Goal: Browse casually: Explore the website without a specific task or goal

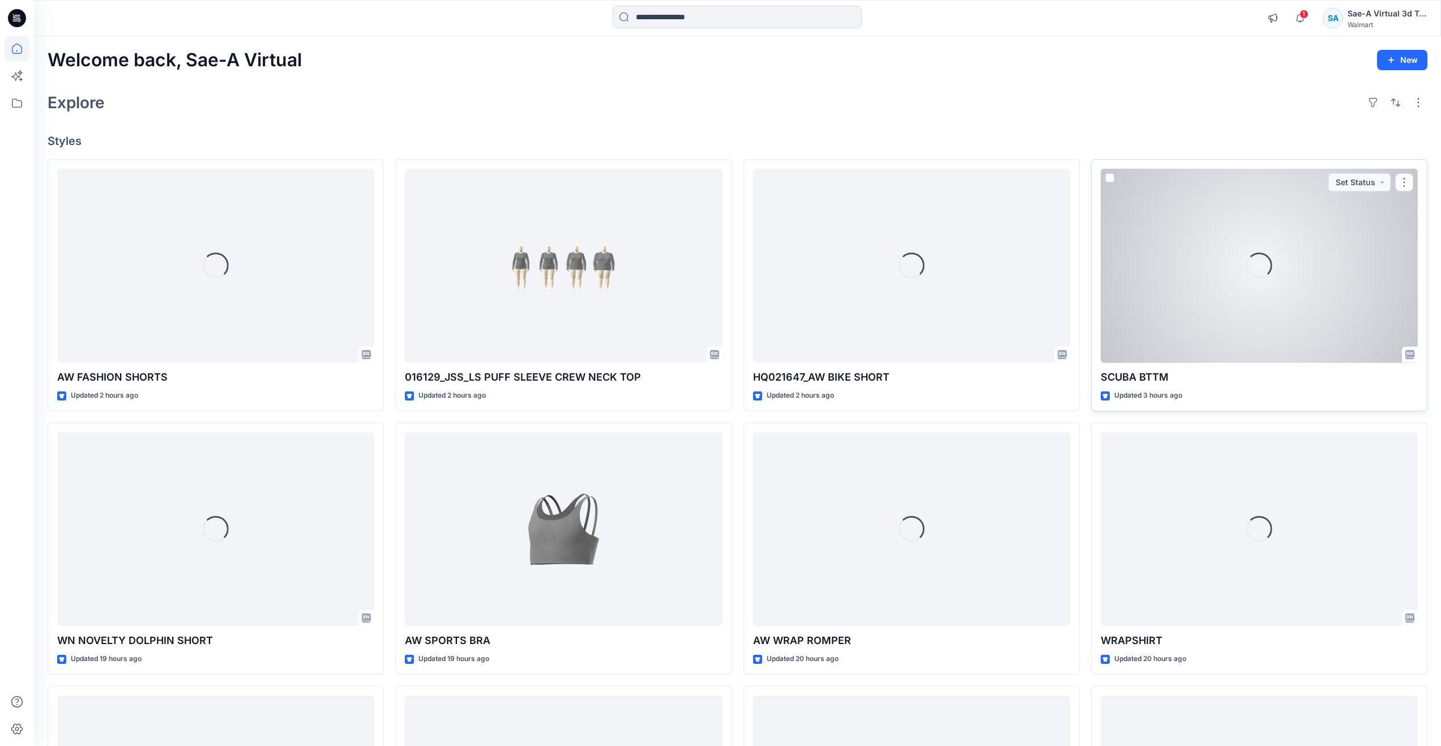
click at [1206, 298] on div "Loading..." at bounding box center [1259, 266] width 317 height 194
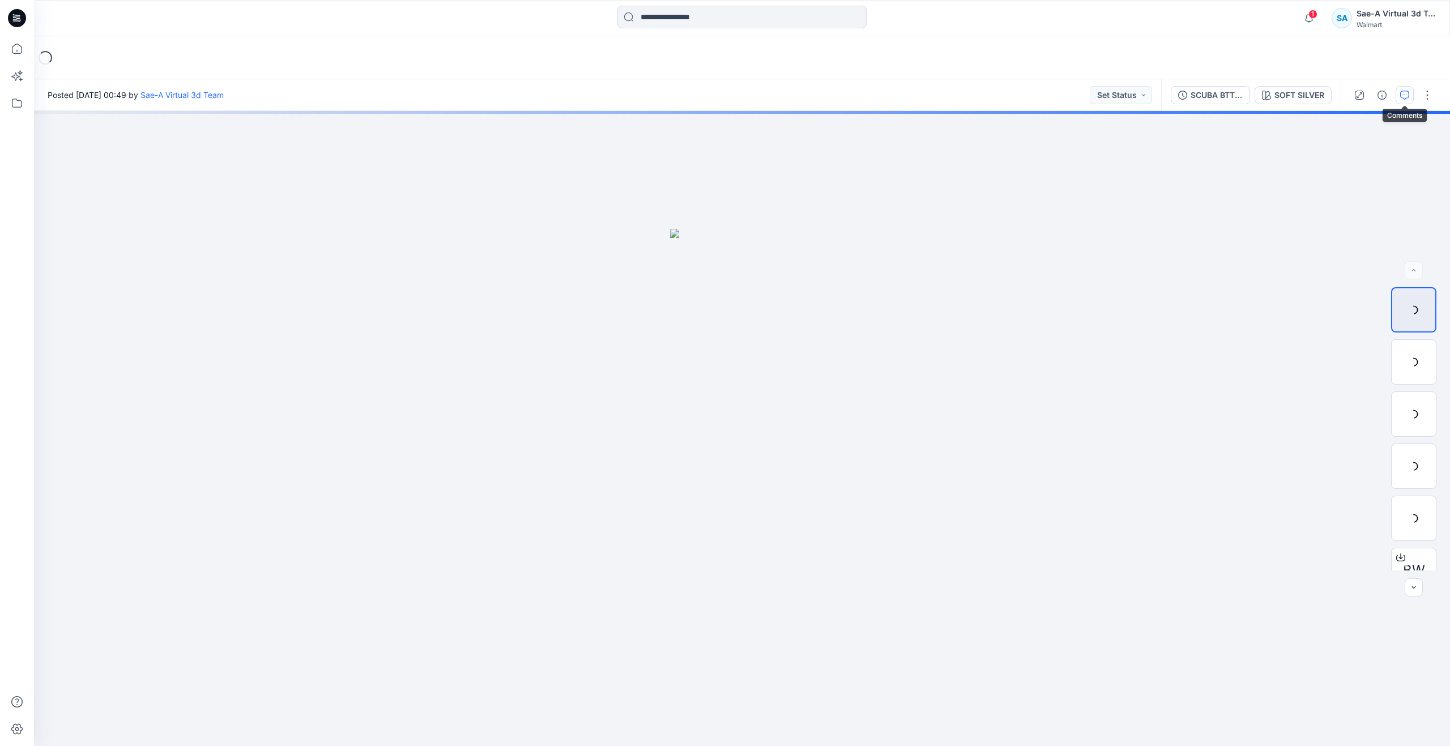
click at [1403, 93] on icon "button" at bounding box center [1404, 95] width 9 height 9
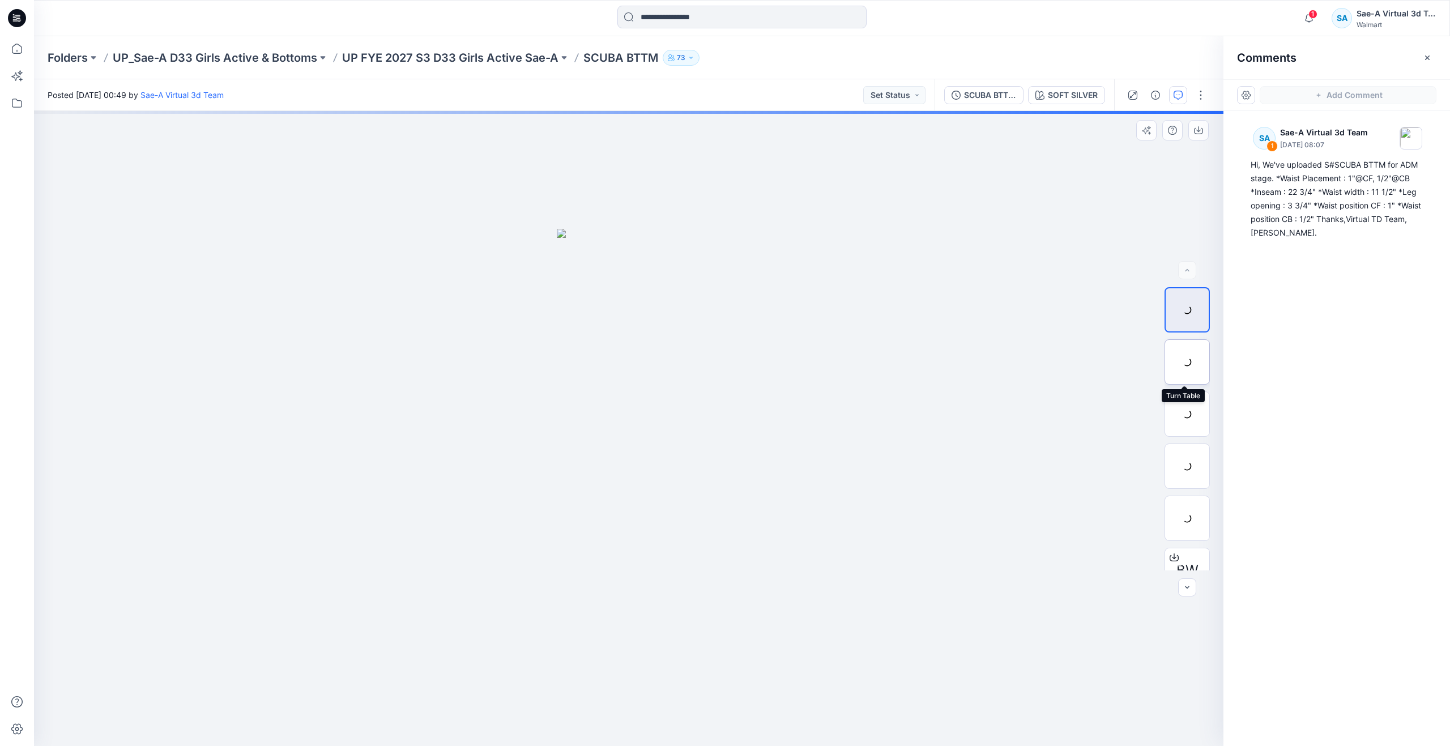
click at [1188, 362] on div at bounding box center [1187, 361] width 45 height 45
drag, startPoint x: 634, startPoint y: 728, endPoint x: 1048, endPoint y: 651, distance: 421.2
click at [1048, 651] on div at bounding box center [628, 428] width 1189 height 635
drag, startPoint x: 702, startPoint y: 726, endPoint x: 637, endPoint y: 598, distance: 143.9
click at [637, 598] on div at bounding box center [628, 428] width 1189 height 635
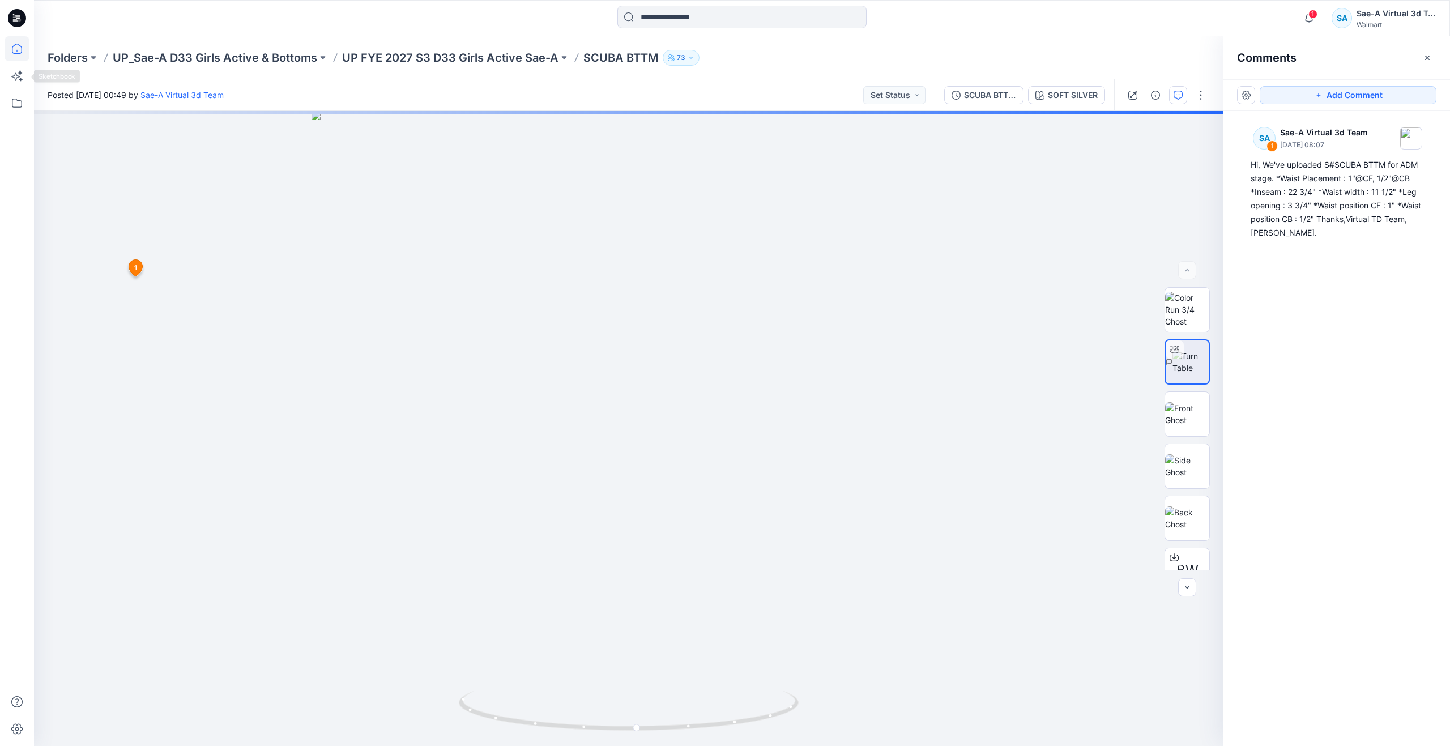
click at [23, 54] on icon at bounding box center [17, 48] width 25 height 25
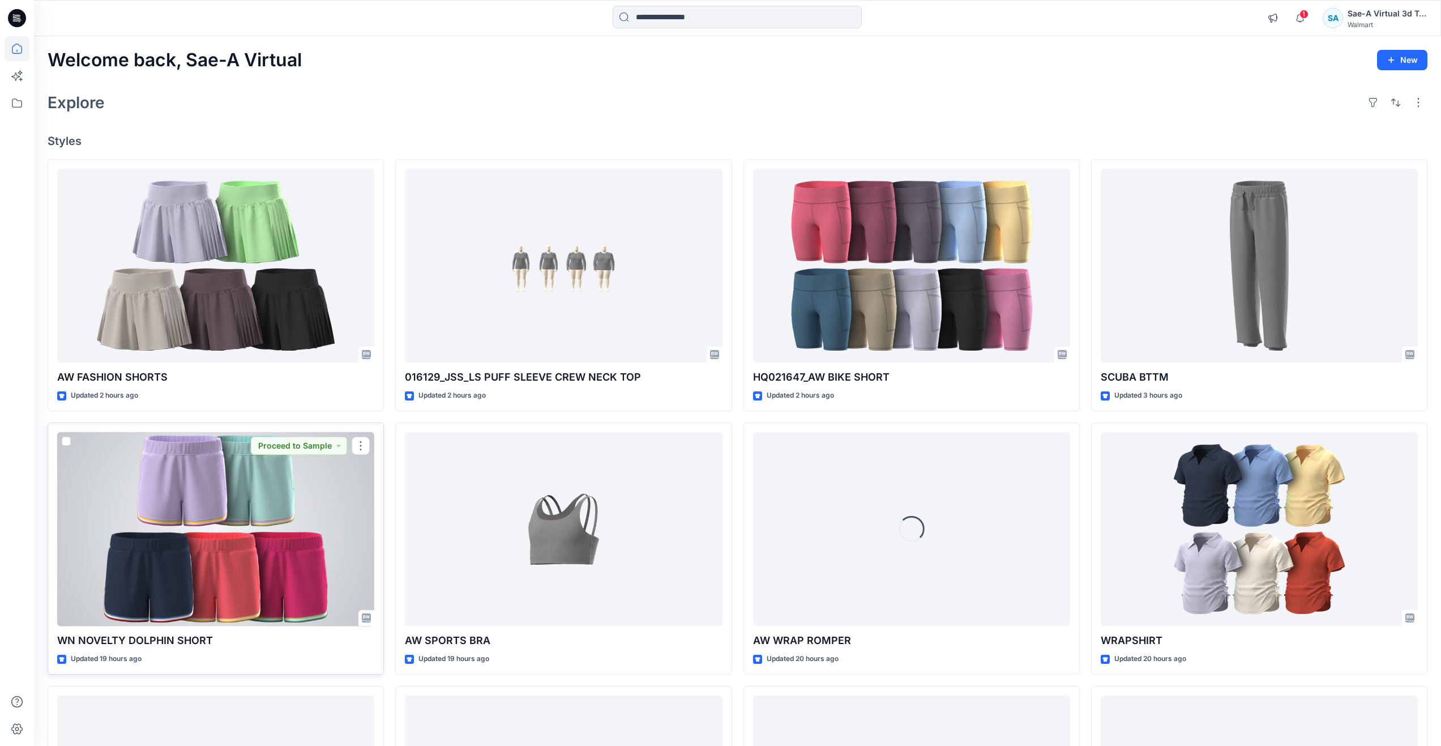
click at [267, 528] on div at bounding box center [215, 529] width 317 height 194
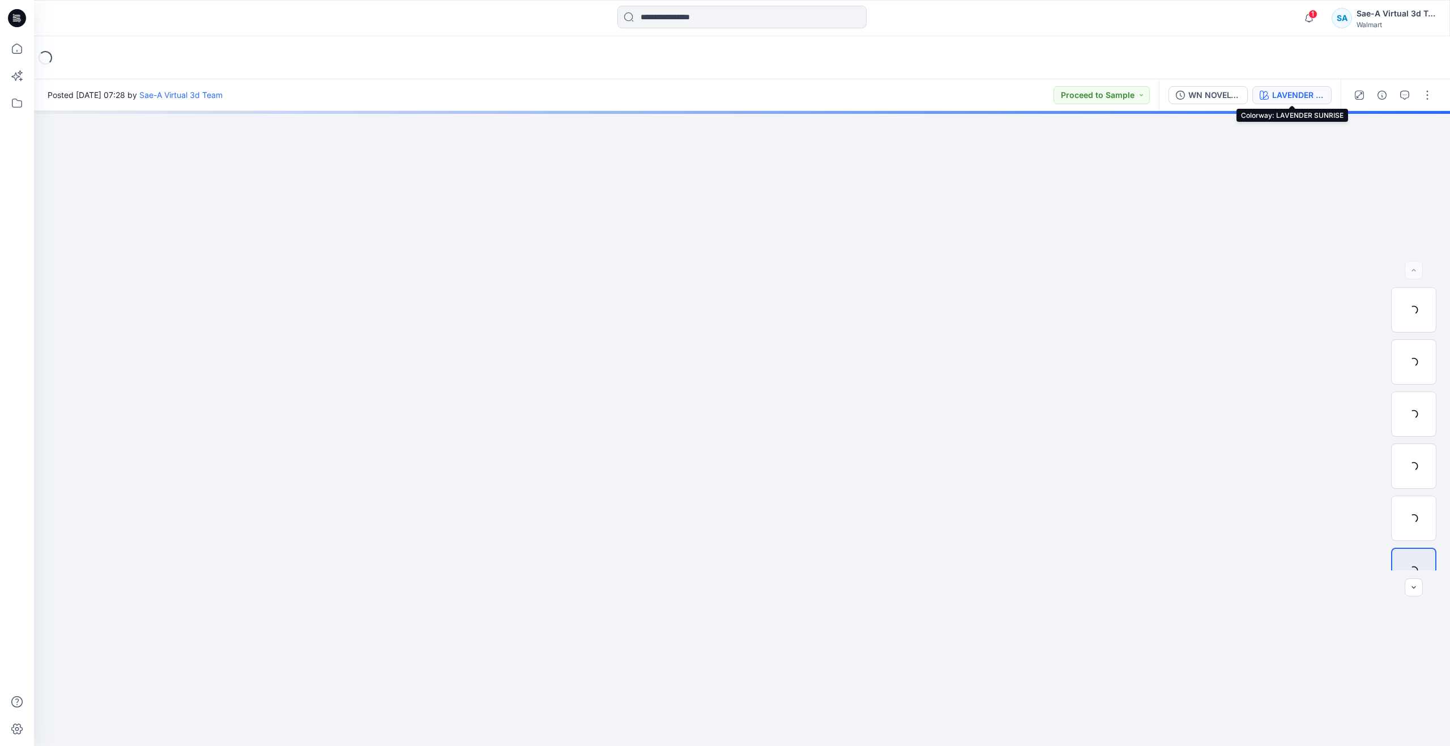
click at [1284, 98] on div "LAVENDER SUNRISE" at bounding box center [1298, 95] width 52 height 12
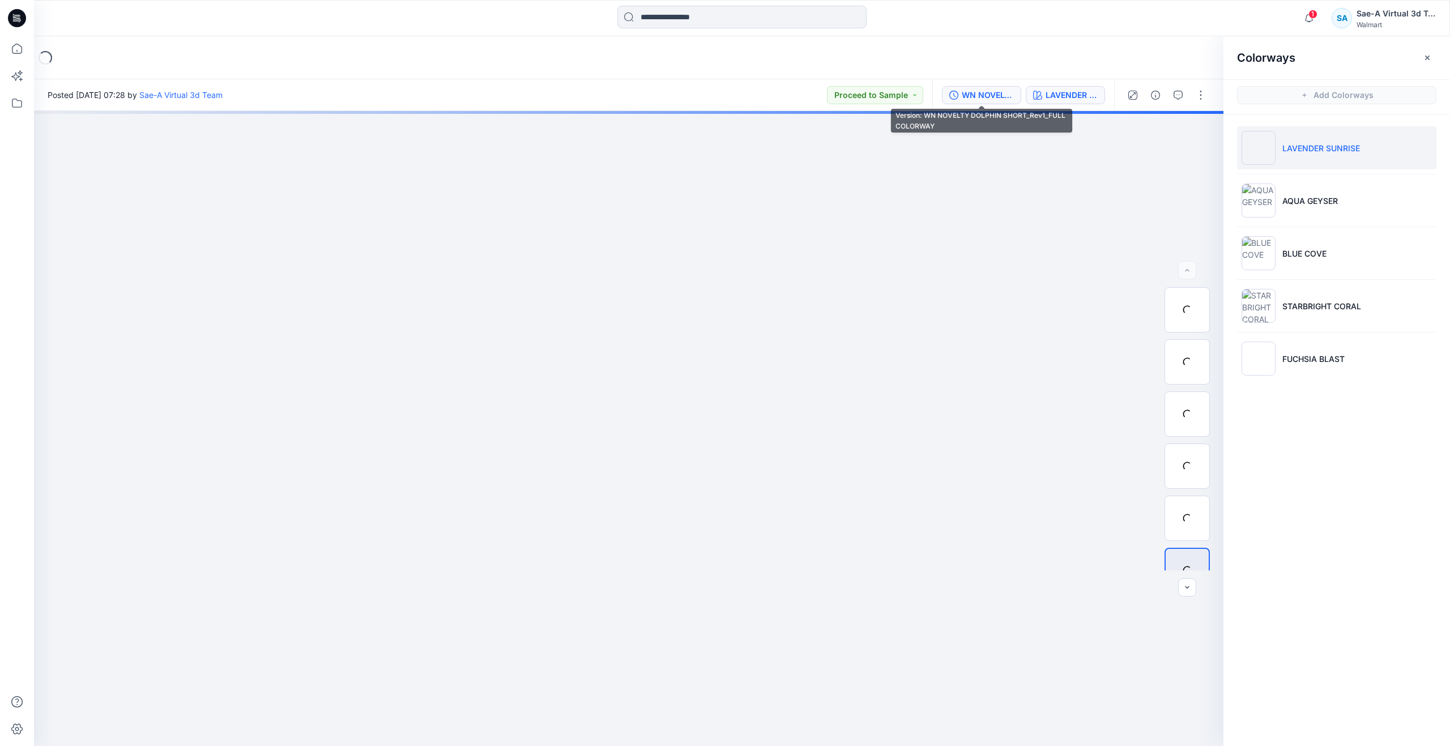
click at [1003, 97] on div "WN NOVELTY DOLPHIN SHORT_Rev1_FULL COLORWAY" at bounding box center [988, 95] width 52 height 12
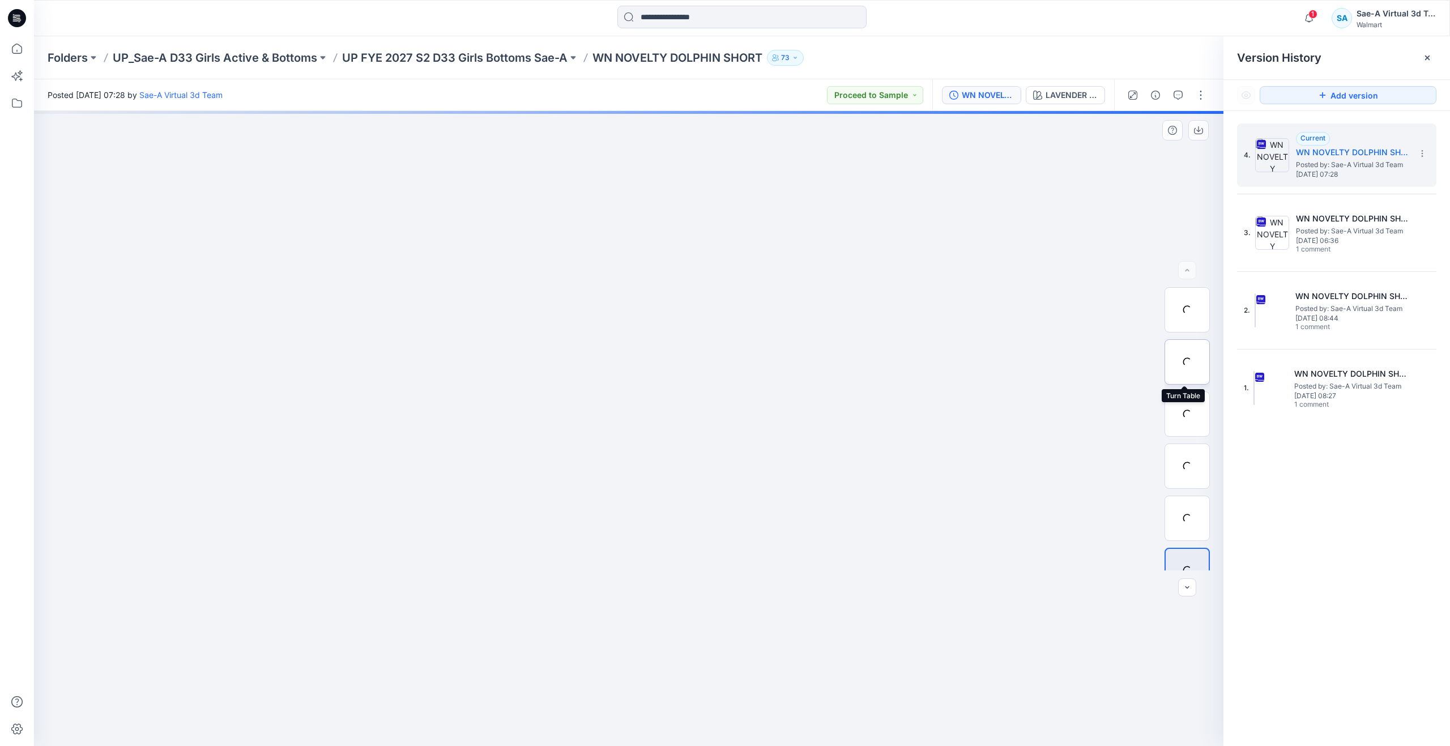
click at [1189, 362] on div at bounding box center [1187, 361] width 45 height 45
drag, startPoint x: 622, startPoint y: 728, endPoint x: 461, endPoint y: 690, distance: 165.1
click at [461, 691] on icon at bounding box center [630, 712] width 343 height 42
drag, startPoint x: 464, startPoint y: 709, endPoint x: 500, endPoint y: 652, distance: 66.5
click at [500, 652] on div at bounding box center [628, 428] width 1189 height 635
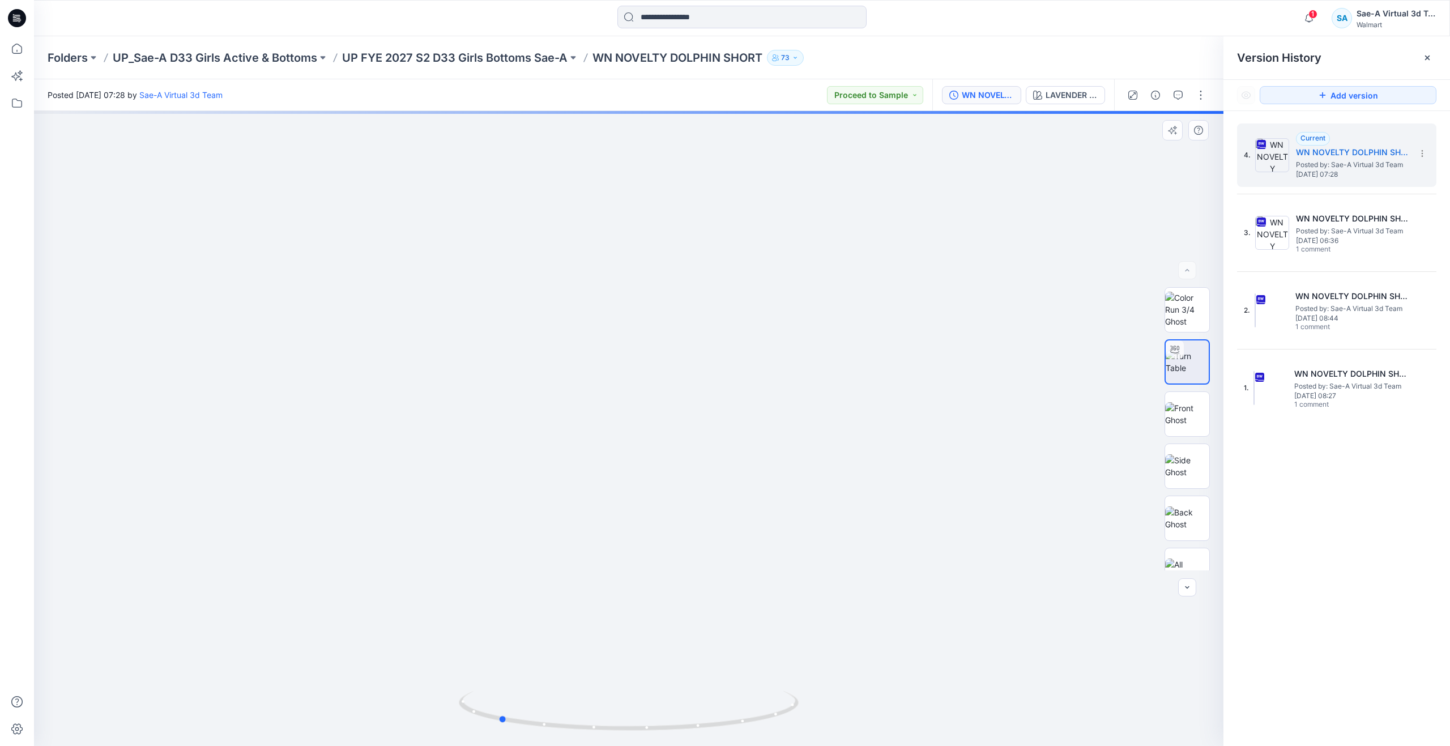
drag, startPoint x: 507, startPoint y: 721, endPoint x: 510, endPoint y: 652, distance: 69.2
click at [510, 652] on div at bounding box center [628, 428] width 1189 height 635
